Goal: Task Accomplishment & Management: Manage account settings

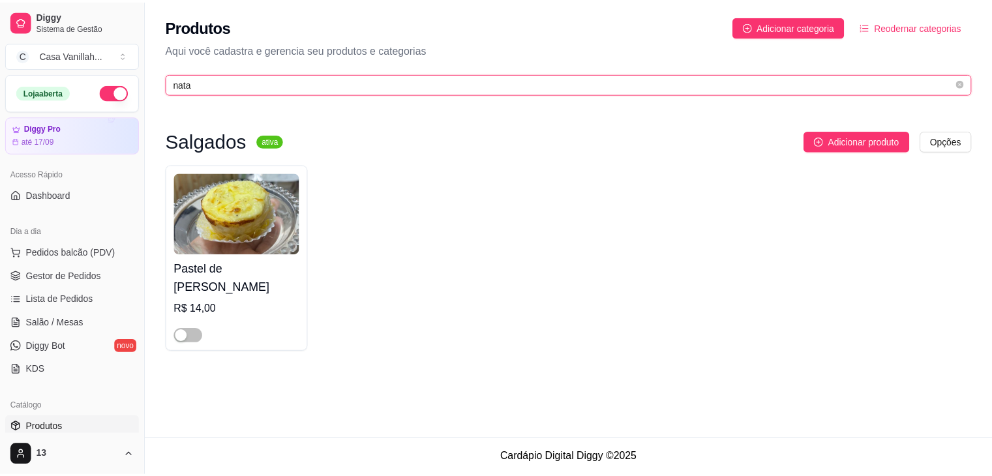
scroll to position [196, 0]
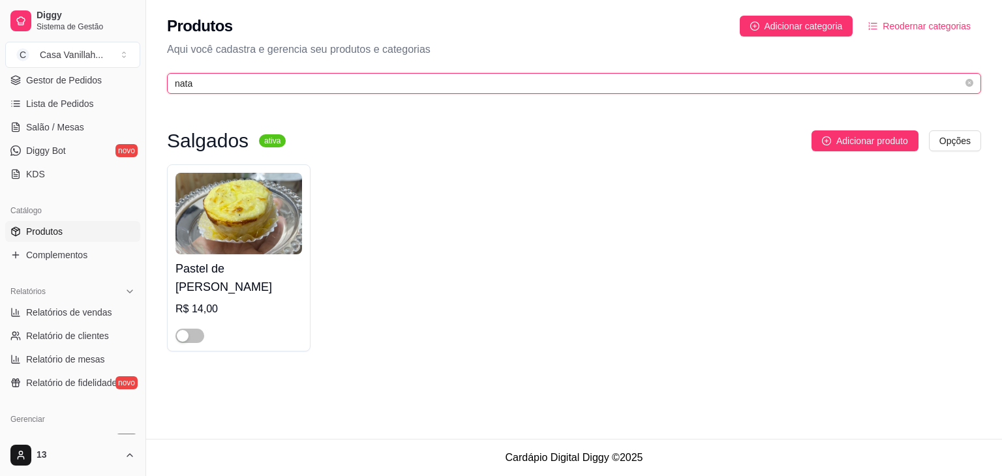
click at [307, 86] on input "nata" at bounding box center [569, 83] width 788 height 14
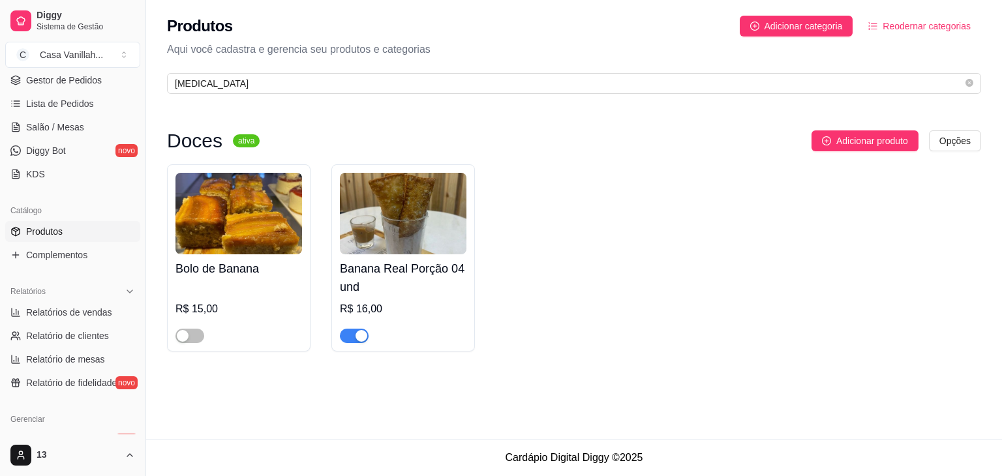
click at [338, 115] on div "Doces ativa Adicionar produto Opções Bolo de Banana R$ 15,00 Banana Real Porção…" at bounding box center [574, 241] width 856 height 278
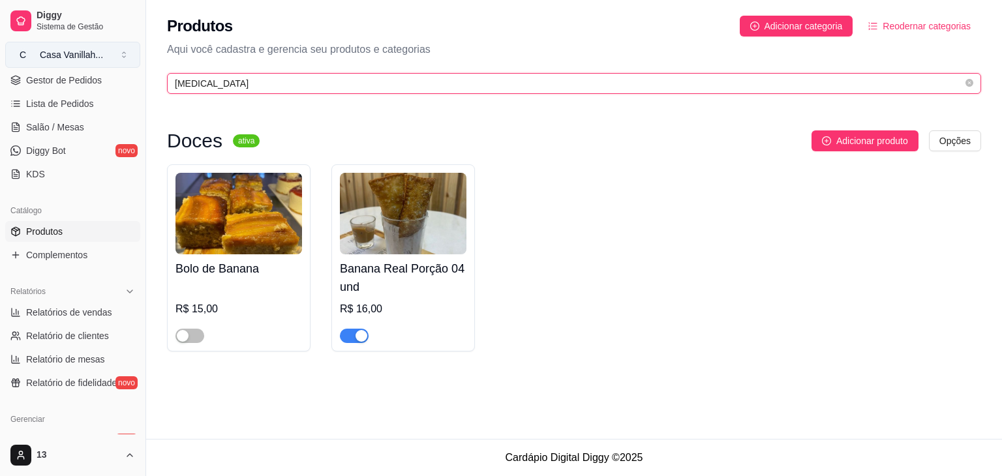
drag, startPoint x: 220, startPoint y: 87, endPoint x: 97, endPoint y: 61, distance: 126.6
click at [99, 84] on div "Diggy Sistema de Gestão C Casa Vanillah ... Loja aberta Diggy Pro até 17/09 Ace…" at bounding box center [501, 238] width 1002 height 476
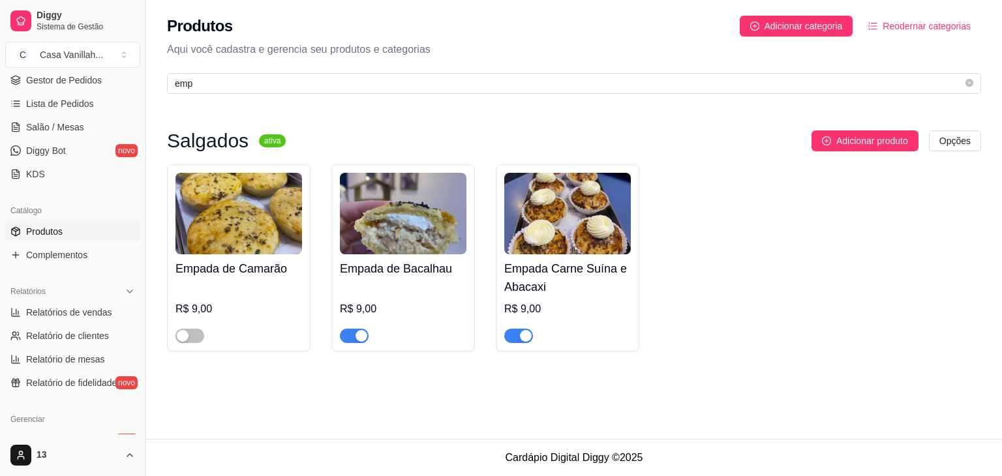
click at [527, 335] on div "button" at bounding box center [526, 336] width 12 height 12
click at [357, 335] on div "button" at bounding box center [361, 336] width 12 height 12
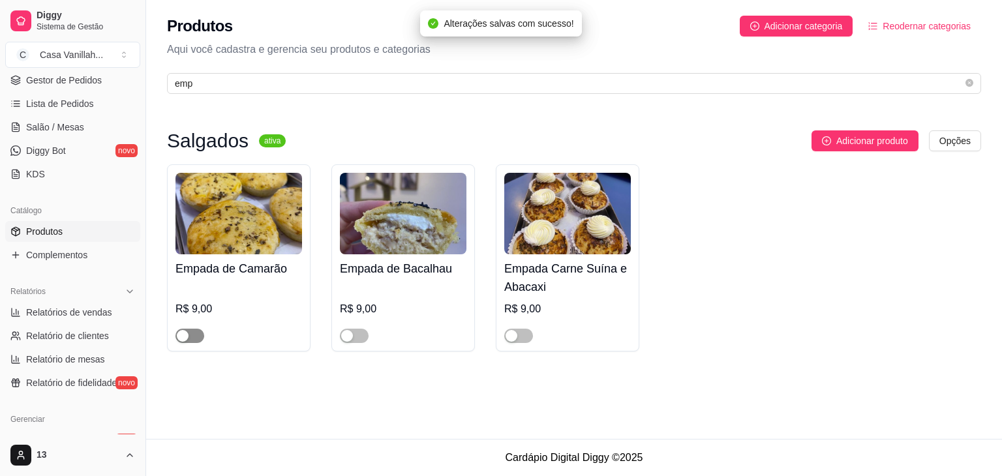
click at [185, 336] on div "button" at bounding box center [183, 336] width 12 height 12
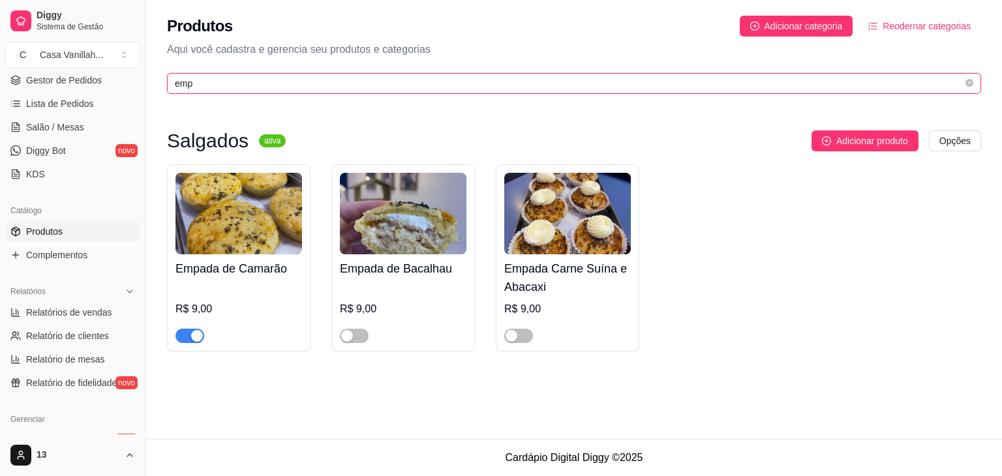
click at [401, 84] on input "emp" at bounding box center [569, 83] width 788 height 14
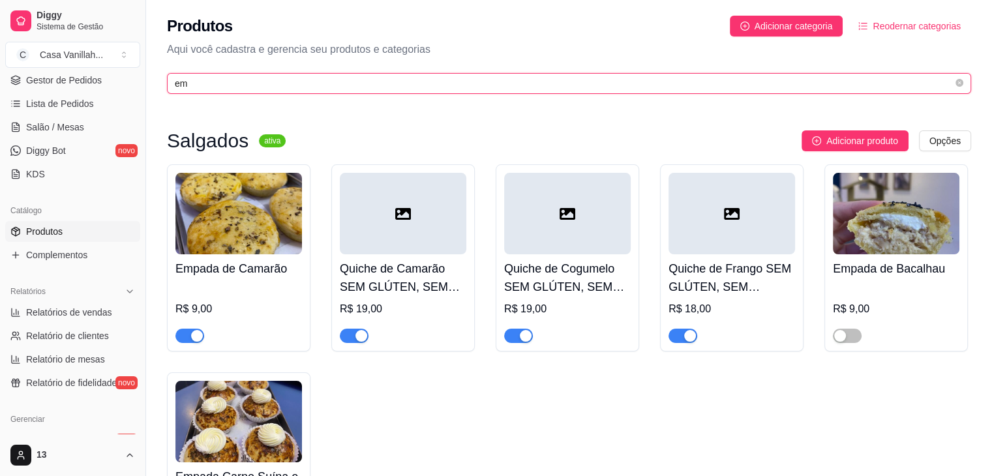
type input "e"
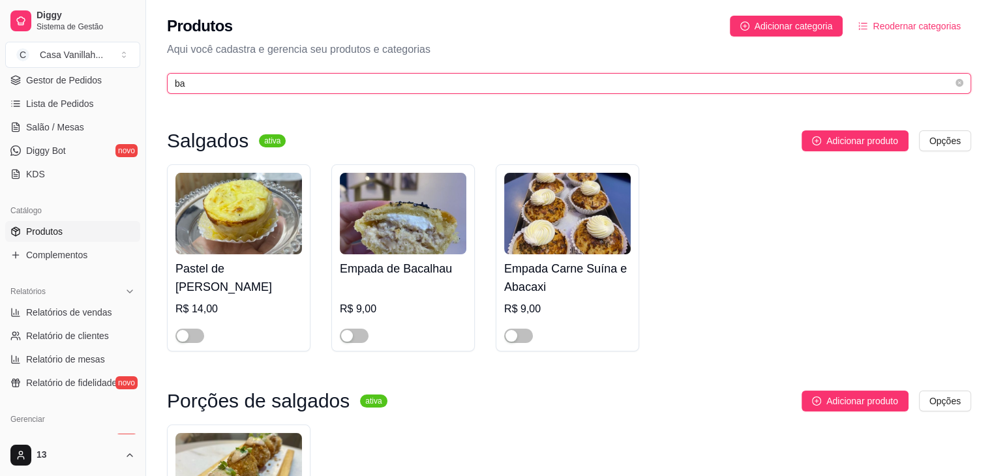
scroll to position [0, 0]
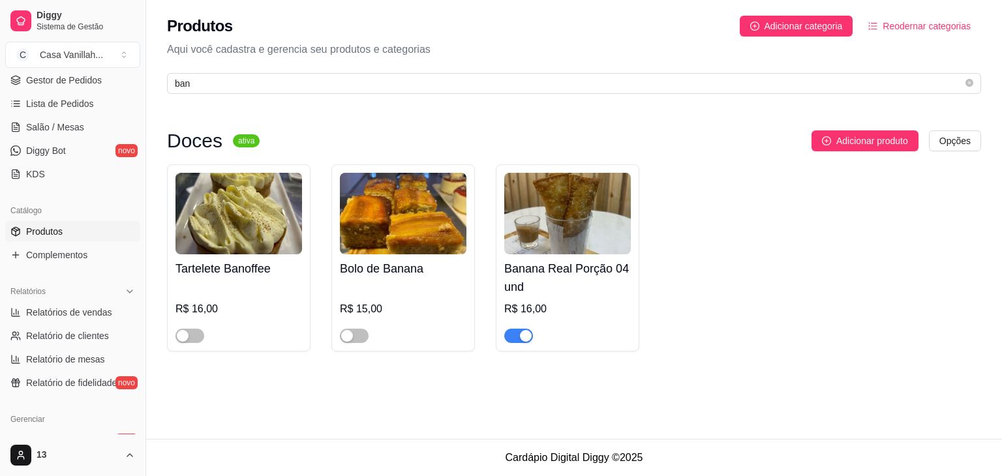
click at [509, 338] on span "button" at bounding box center [518, 336] width 29 height 14
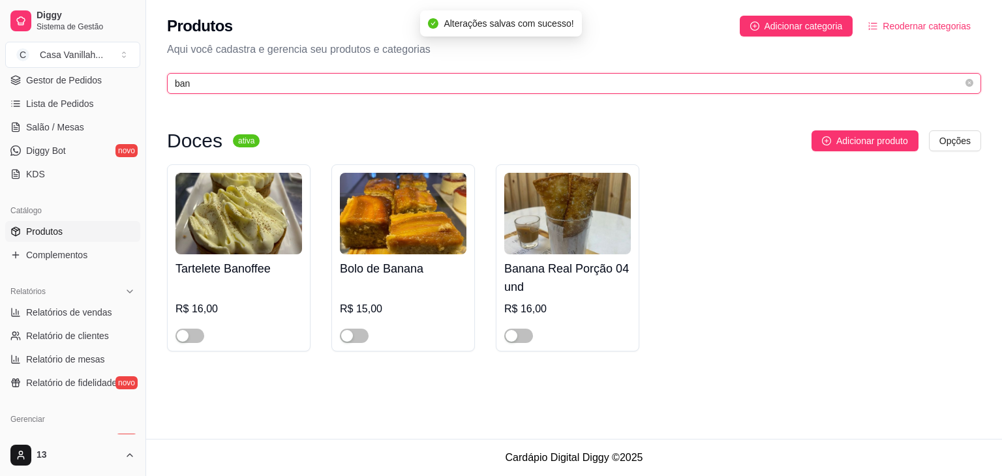
click at [438, 83] on input "ban" at bounding box center [569, 83] width 788 height 14
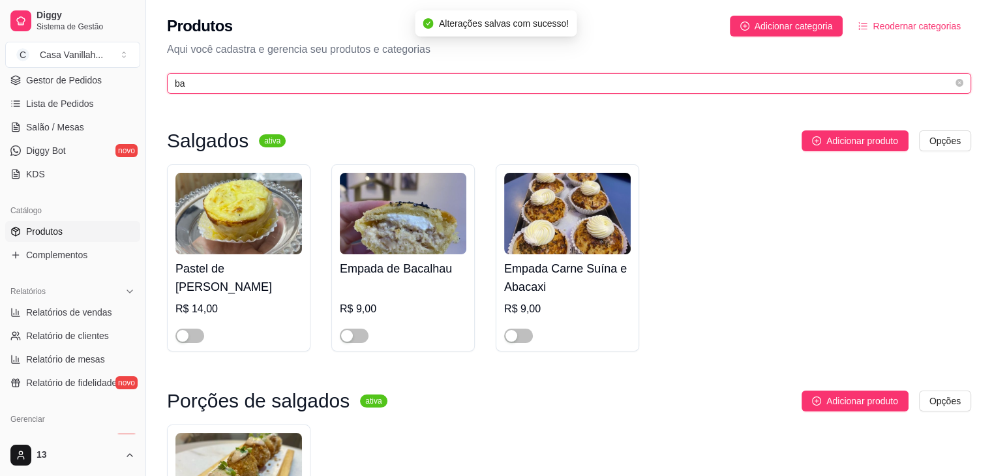
type input "b"
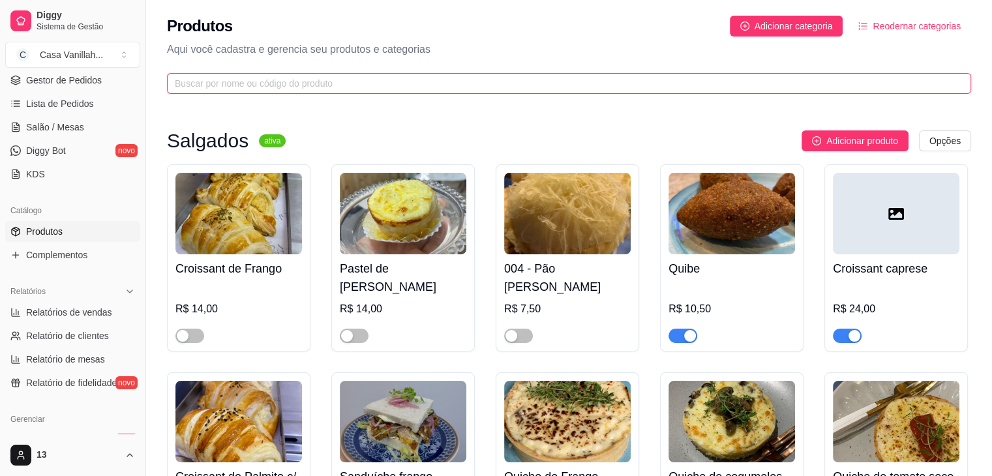
type input "q"
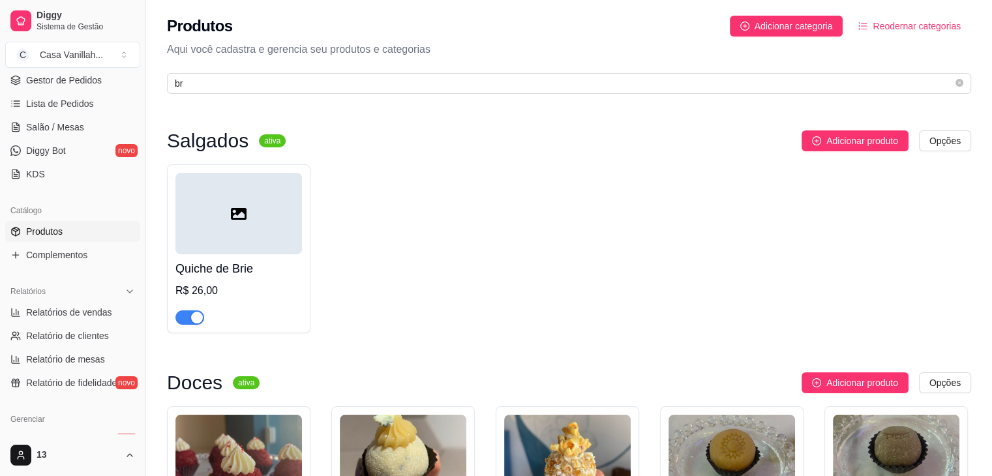
click at [185, 318] on span "button" at bounding box center [189, 317] width 29 height 14
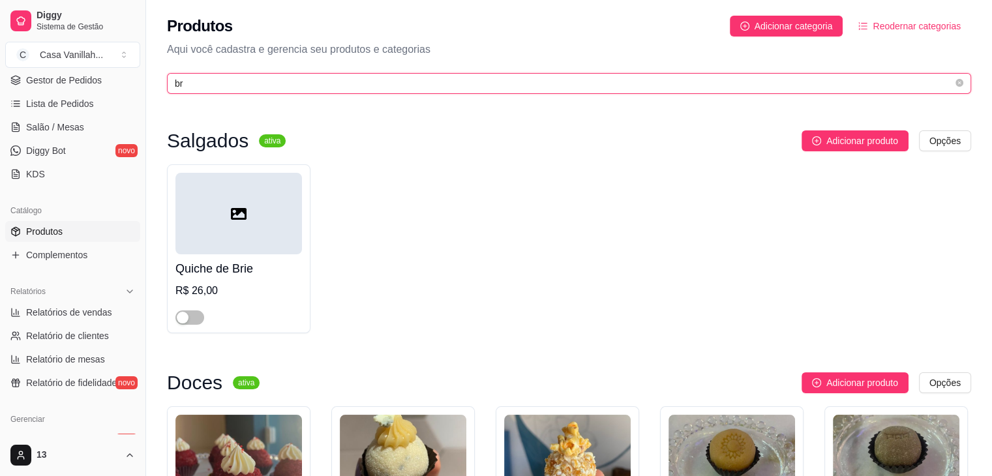
click at [378, 85] on input "br" at bounding box center [564, 83] width 778 height 14
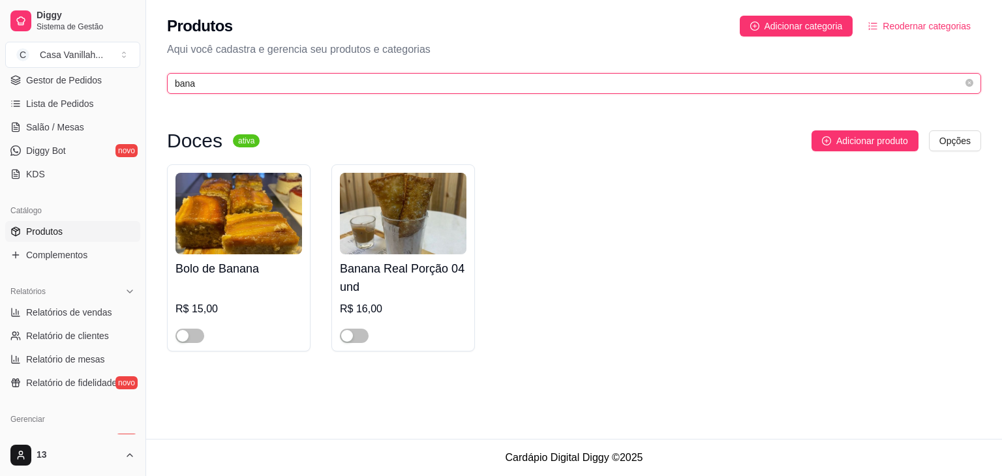
type input "bana"
click at [278, 87] on input "bana" at bounding box center [569, 83] width 788 height 14
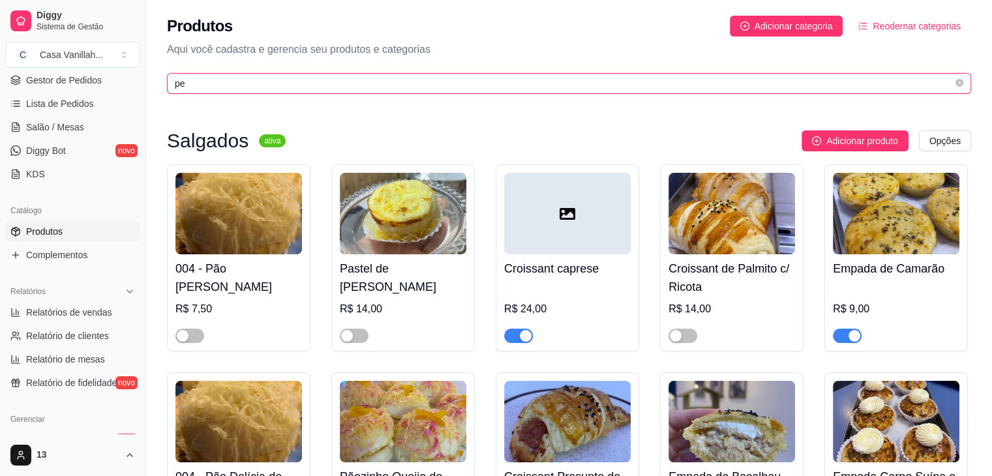
type input "p"
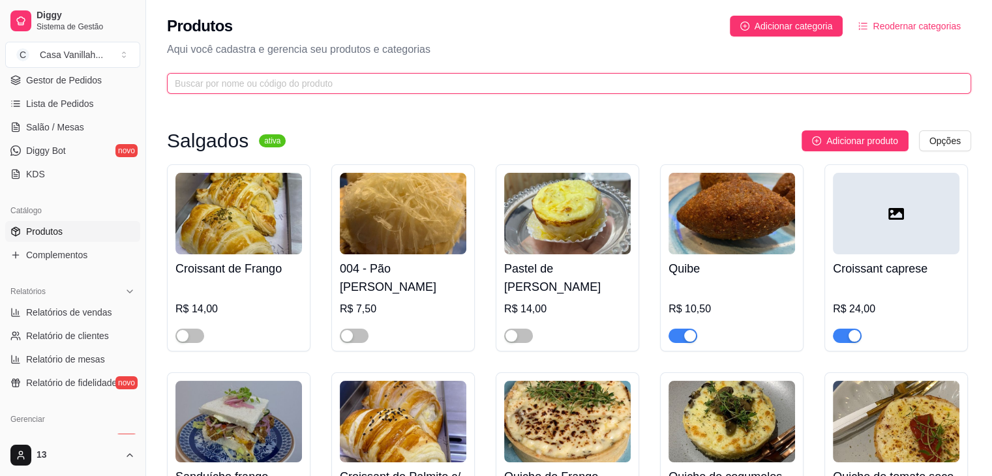
click at [316, 80] on input "text" at bounding box center [564, 83] width 778 height 14
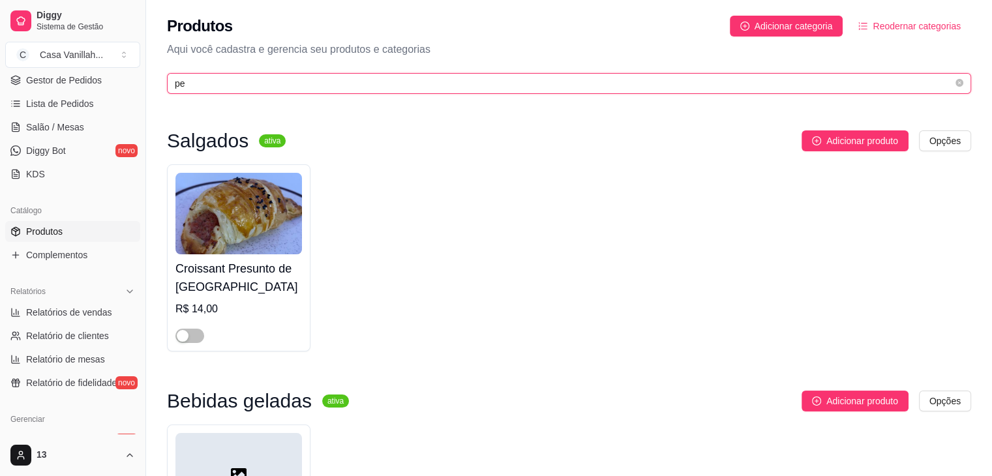
type input "p"
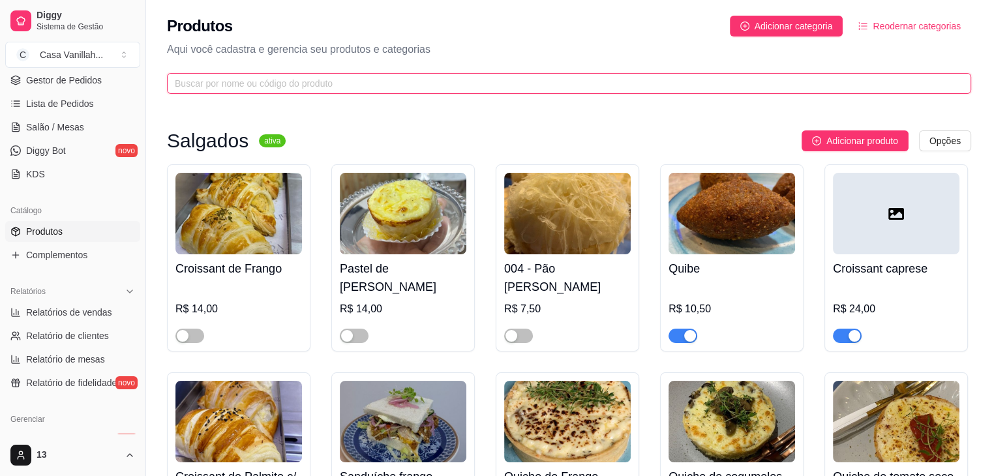
click at [325, 86] on input "text" at bounding box center [564, 83] width 778 height 14
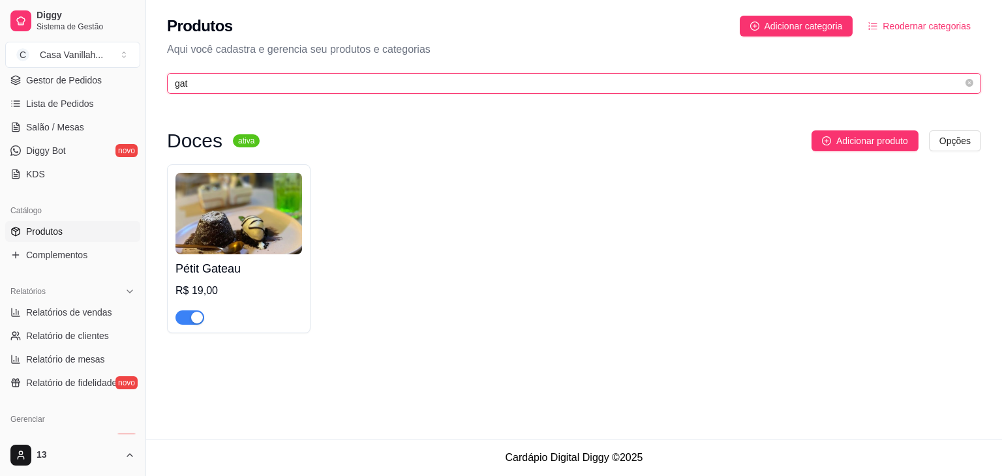
type input "gat"
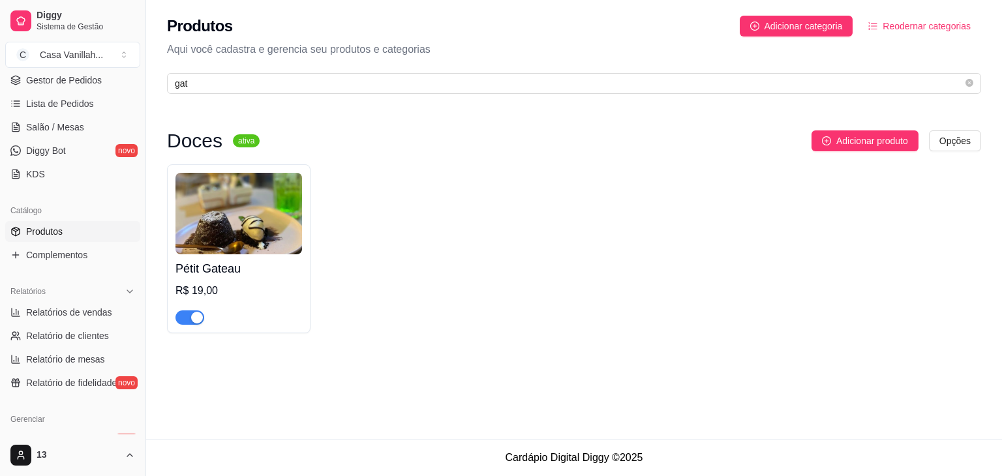
click at [205, 222] on img at bounding box center [238, 214] width 127 height 82
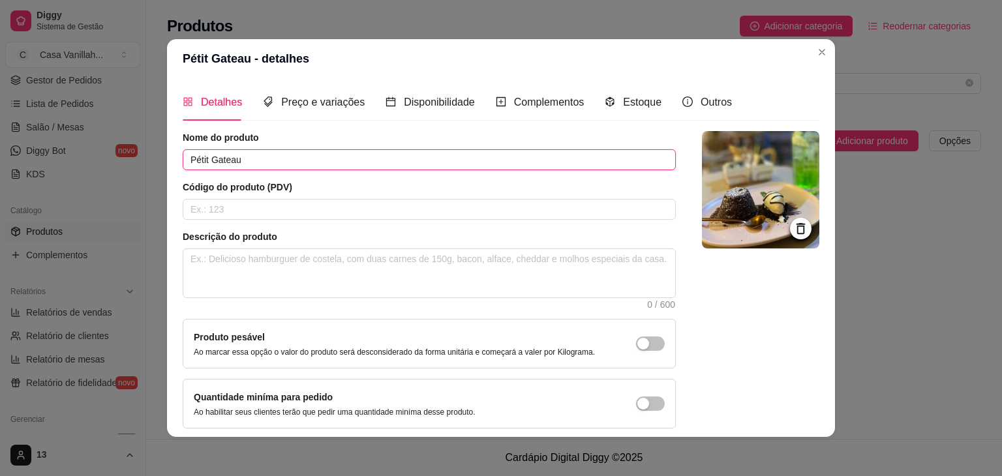
click at [192, 162] on input "Pétit Gateau" at bounding box center [429, 159] width 493 height 21
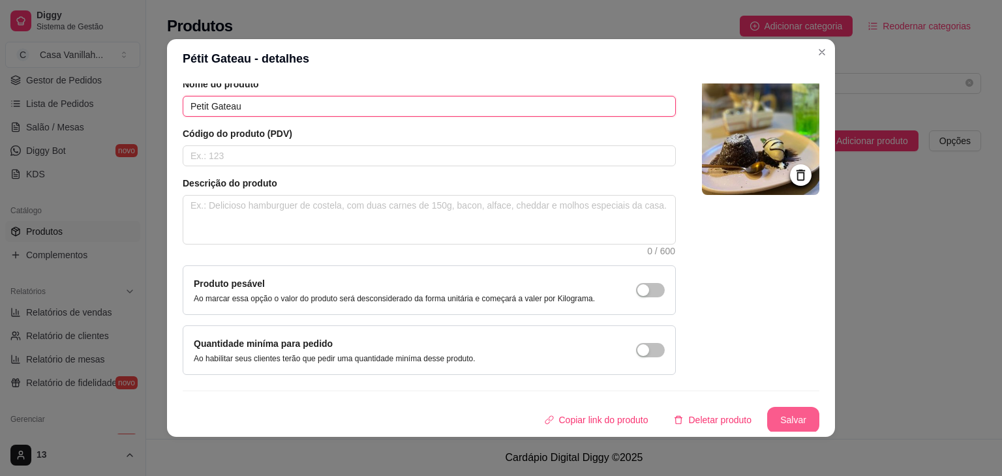
type input "Petit Gateau"
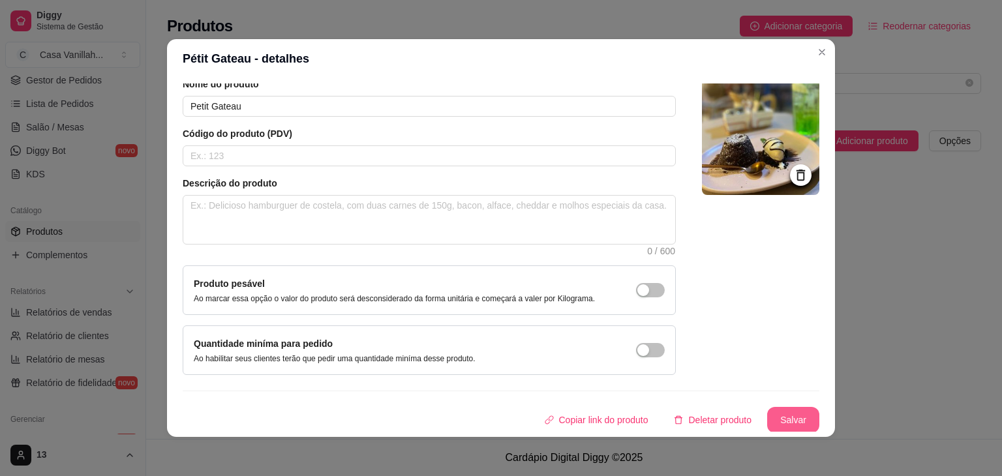
click at [782, 423] on button "Salvar" at bounding box center [793, 420] width 52 height 26
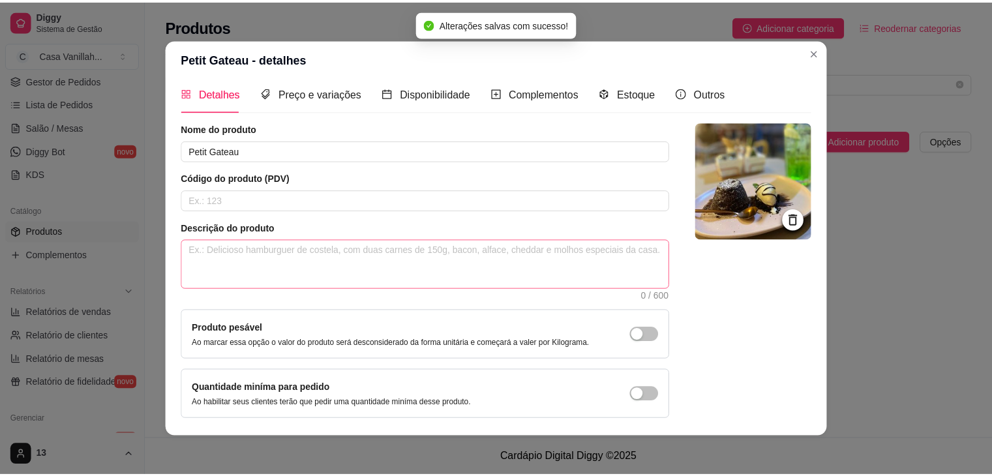
scroll to position [0, 0]
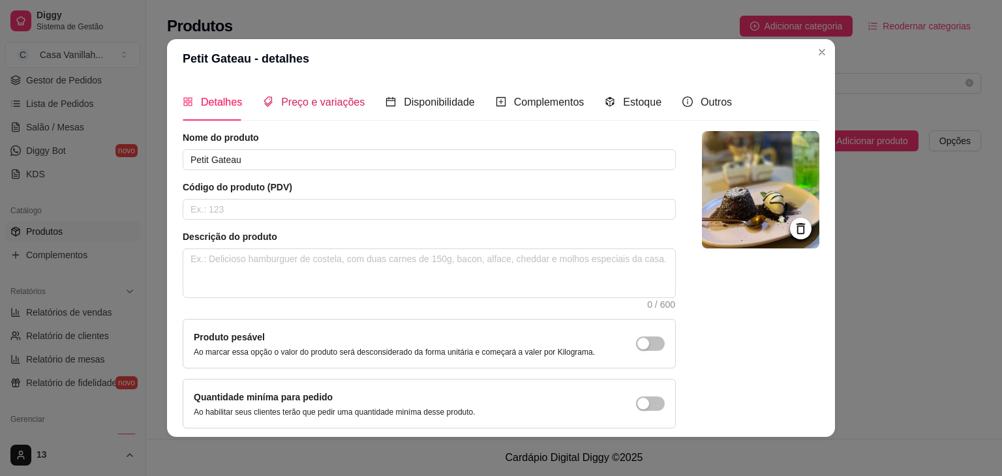
click at [350, 102] on span "Preço e variações" at bounding box center [322, 102] width 83 height 11
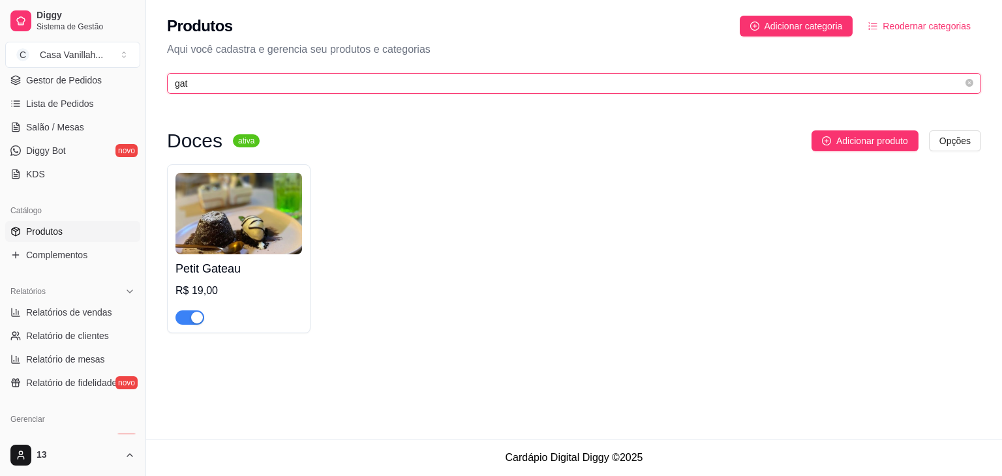
click at [320, 87] on input "gat" at bounding box center [569, 83] width 788 height 14
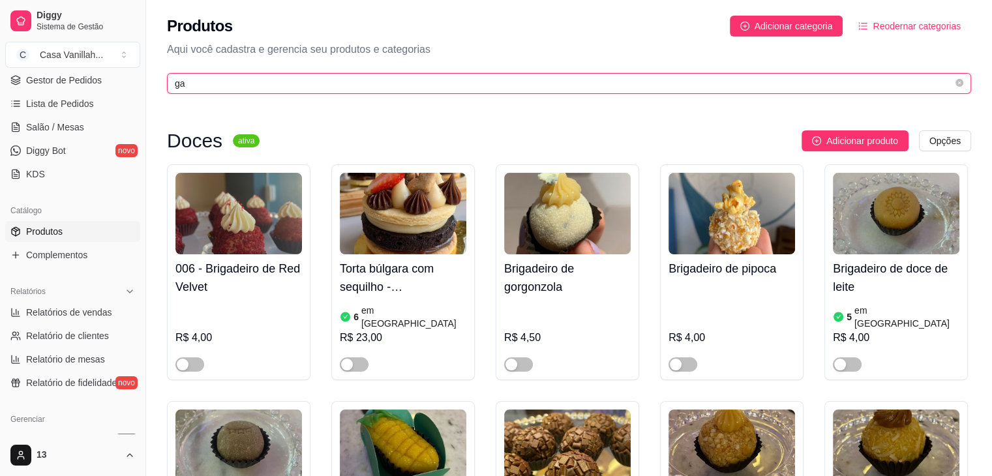
type input "g"
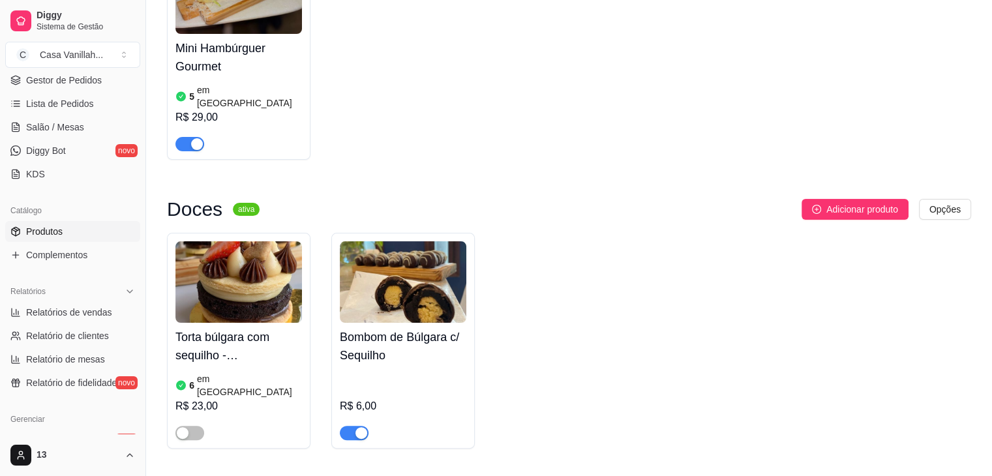
scroll to position [234, 0]
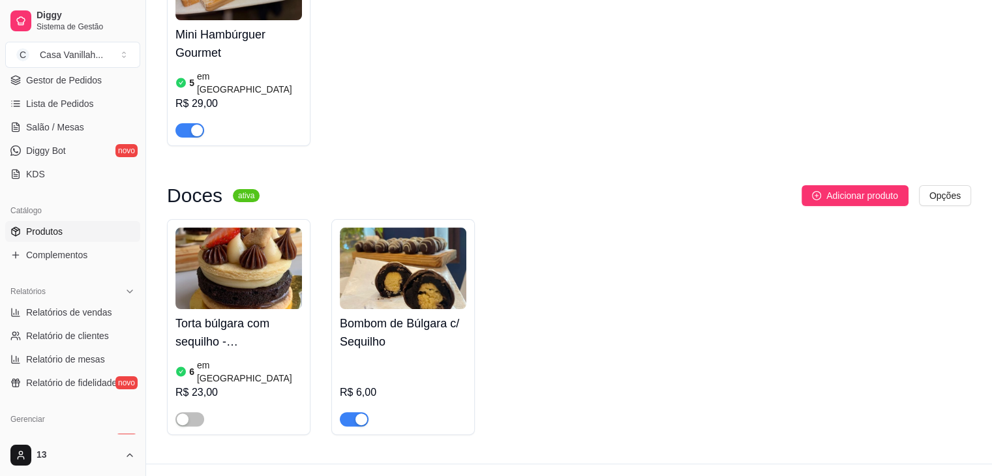
type input "bú"
click at [459, 88] on div "Mini Hambúrguer Gourmet 5 em estoque R$ 29,00" at bounding box center [569, 38] width 804 height 216
click at [446, 124] on div "Mini Hambúrguer Gourmet 5 em estoque R$ 29,00" at bounding box center [569, 38] width 804 height 216
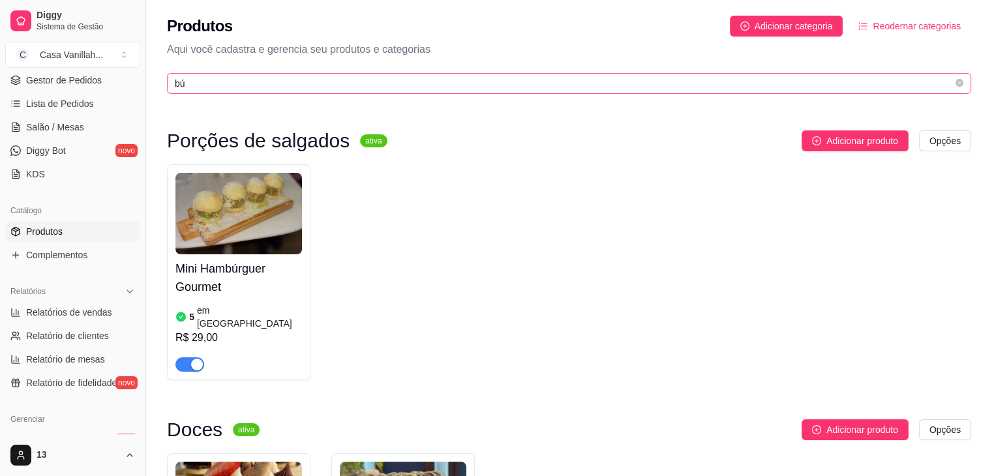
click at [307, 93] on span "bú" at bounding box center [569, 83] width 804 height 21
click at [307, 84] on input "bú" at bounding box center [564, 83] width 778 height 14
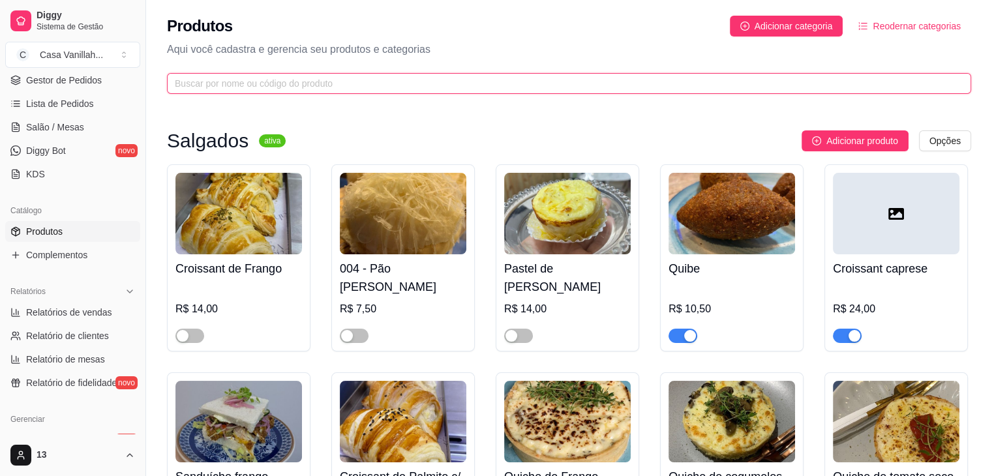
click at [501, 79] on input "text" at bounding box center [564, 83] width 778 height 14
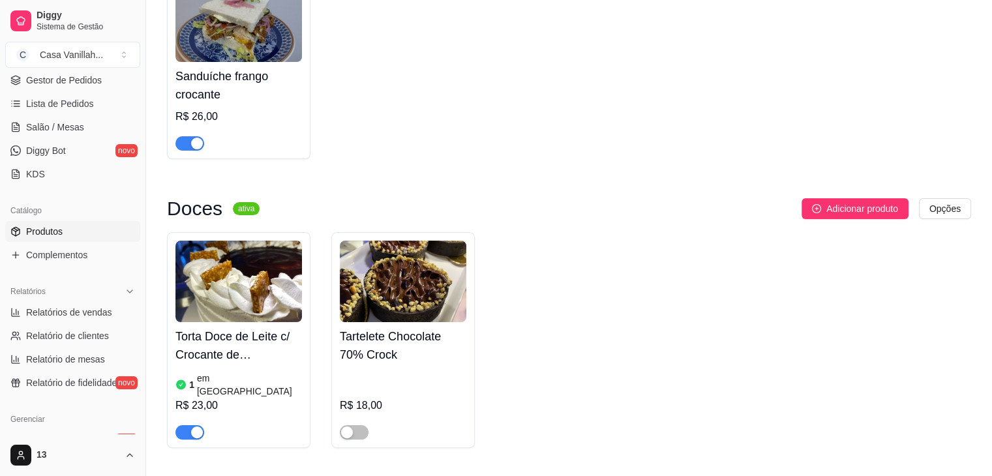
scroll to position [218, 0]
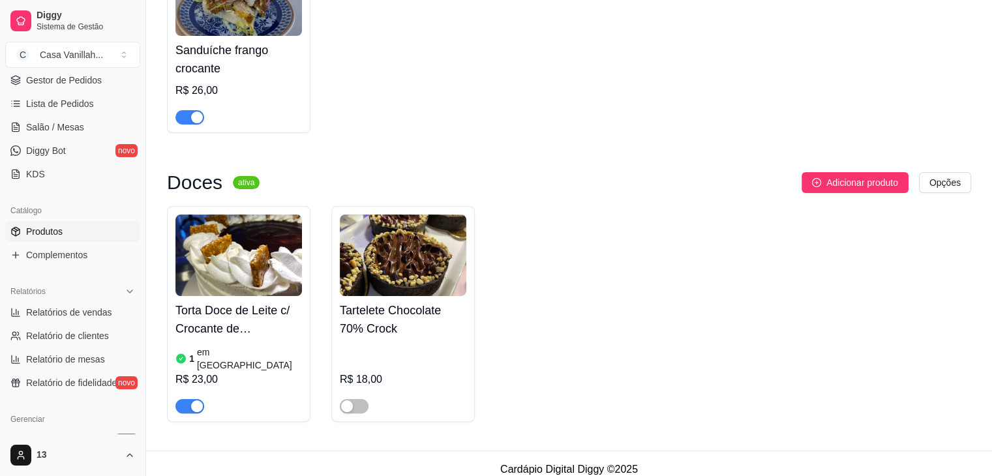
type input "croc"
click at [194, 400] on div "button" at bounding box center [197, 406] width 12 height 12
